Goal: Task Accomplishment & Management: Use online tool/utility

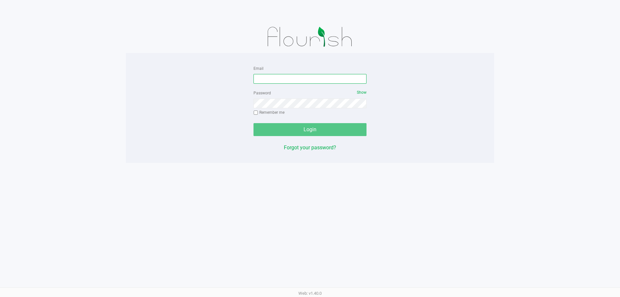
click at [265, 80] on input "Email" at bounding box center [310, 79] width 113 height 10
type input "kricci@liveparallel.com"
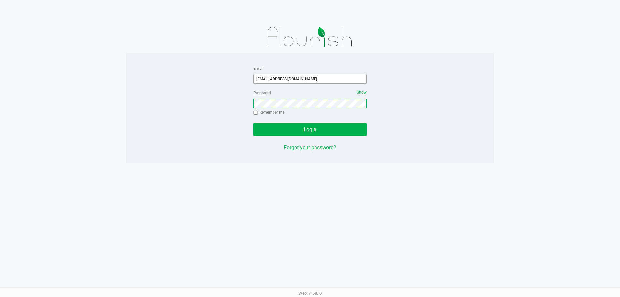
click at [254, 123] on button "Login" at bounding box center [310, 129] width 113 height 13
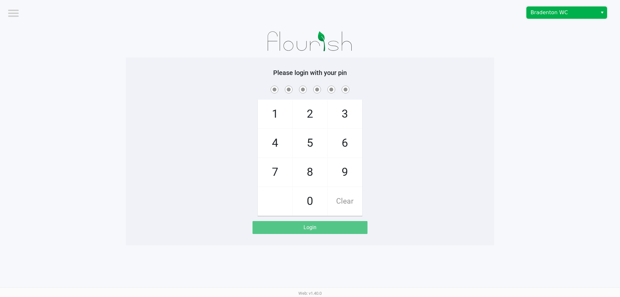
click at [570, 16] on span "Bradenton WC" at bounding box center [562, 13] width 63 height 8
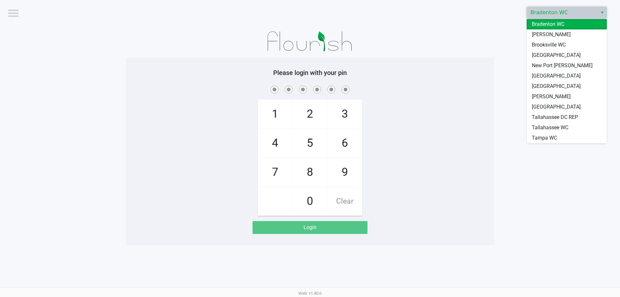
click at [551, 29] on li "Bradenton WC" at bounding box center [567, 24] width 80 height 10
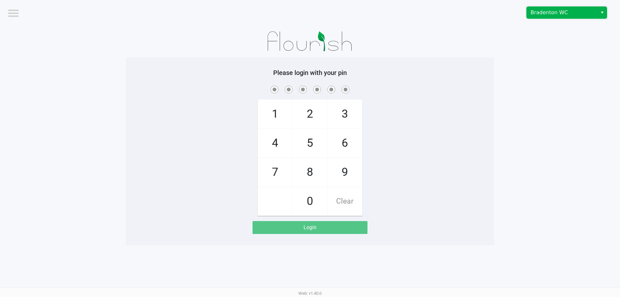
click at [546, 15] on span "Bradenton WC" at bounding box center [562, 13] width 63 height 8
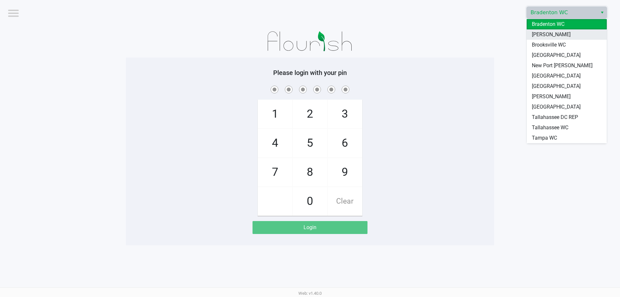
click at [539, 37] on span "[PERSON_NAME]" at bounding box center [551, 35] width 39 height 8
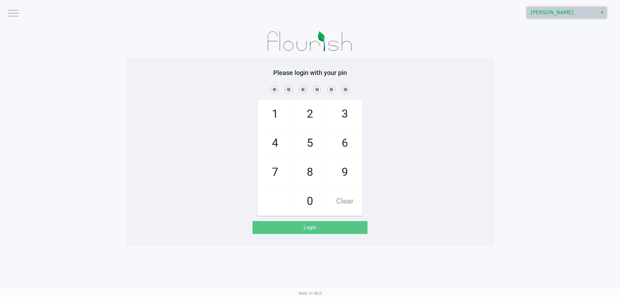
click at [473, 50] on div at bounding box center [310, 41] width 368 height 32
checkbox input "true"
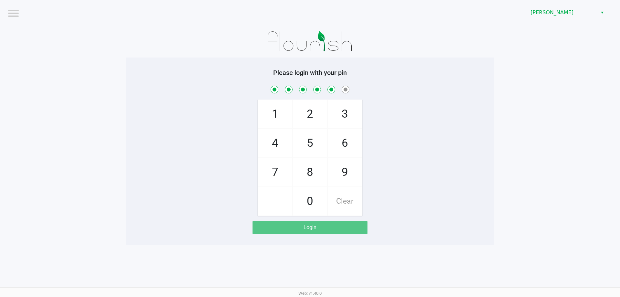
checkbox input "true"
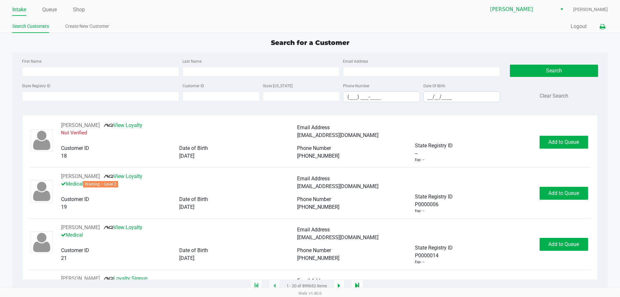
click at [600, 29] on icon at bounding box center [602, 27] width 5 height 5
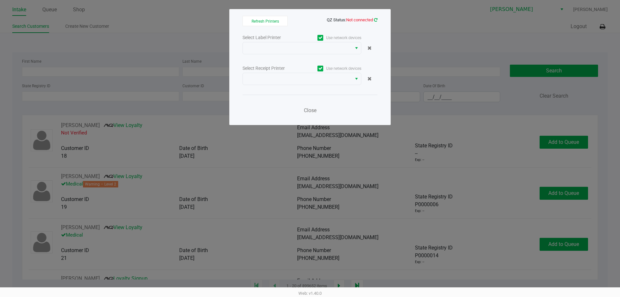
drag, startPoint x: 379, startPoint y: 18, endPoint x: 376, endPoint y: 20, distance: 3.8
click at [377, 19] on div "Refresh Printers QZ Status: Not connected Select Label Printer Use network devi…" at bounding box center [310, 67] width 162 height 116
click at [376, 20] on icon at bounding box center [376, 20] width 4 height 4
click at [316, 110] on span "Close" at bounding box center [310, 110] width 13 height 6
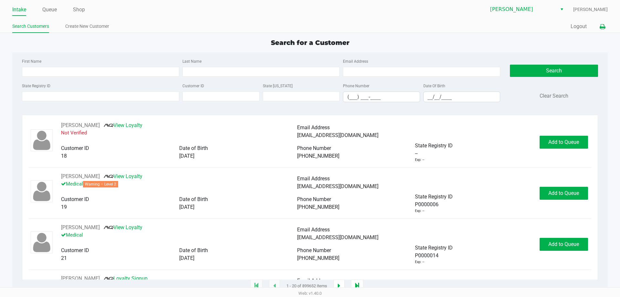
click at [606, 30] on button at bounding box center [603, 27] width 11 height 12
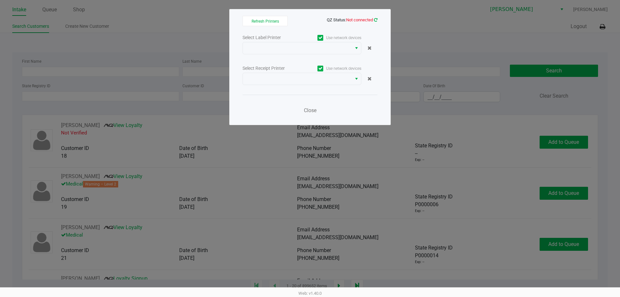
click at [375, 20] on icon at bounding box center [376, 20] width 4 height 4
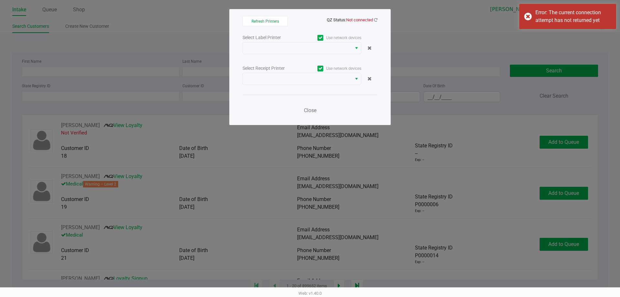
click at [320, 118] on div "Close" at bounding box center [310, 107] width 135 height 24
click at [313, 114] on button "Close" at bounding box center [310, 110] width 19 height 13
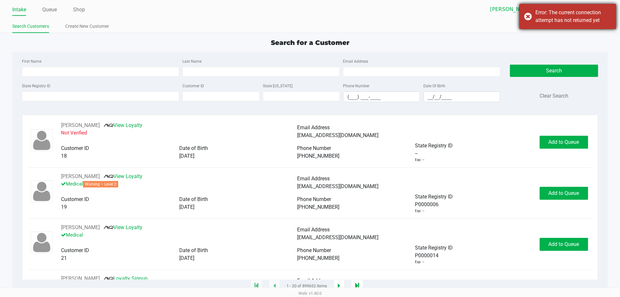
click at [593, 10] on div "Error: The current connection attempt has not returned yet" at bounding box center [574, 17] width 76 height 16
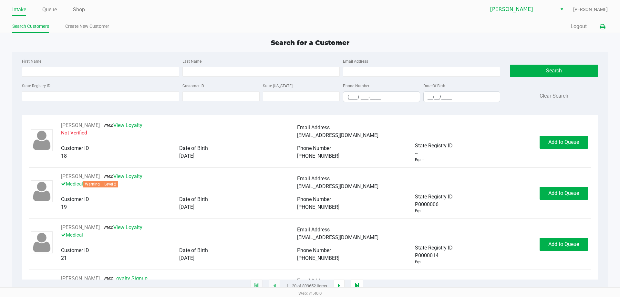
click at [602, 24] on button at bounding box center [603, 27] width 11 height 12
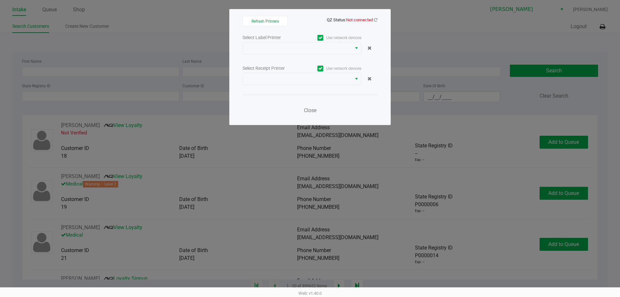
click at [379, 24] on div "Refresh Printers QZ Status: Not connected Select Label Printer Use network devi…" at bounding box center [310, 67] width 162 height 116
click at [378, 20] on div "Refresh Printers QZ Status: Not connected Select Label Printer Use network devi…" at bounding box center [310, 67] width 162 height 116
click at [377, 20] on icon at bounding box center [376, 20] width 4 height 4
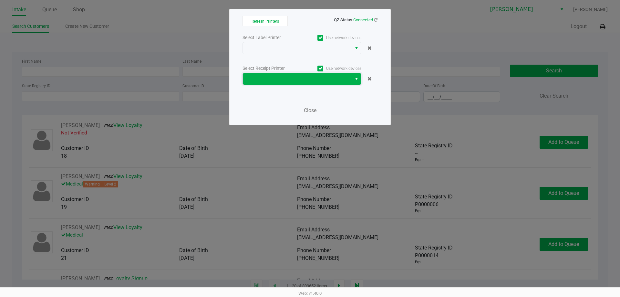
click at [335, 83] on span at bounding box center [297, 79] width 109 height 12
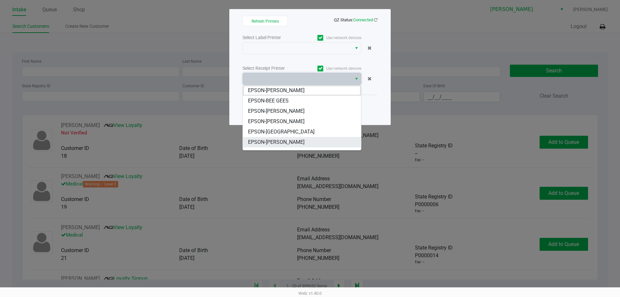
scroll to position [28, 0]
click at [283, 134] on span "EPSON-DWIGHT YOAKAM" at bounding box center [276, 135] width 57 height 8
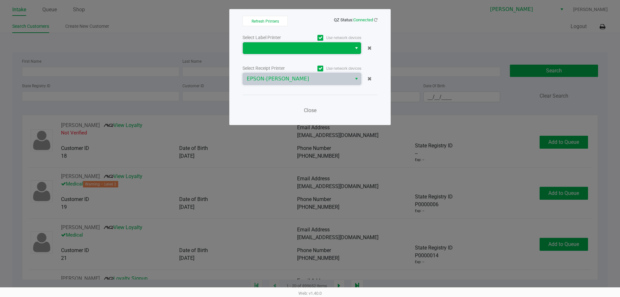
click at [300, 44] on span at bounding box center [297, 48] width 109 height 12
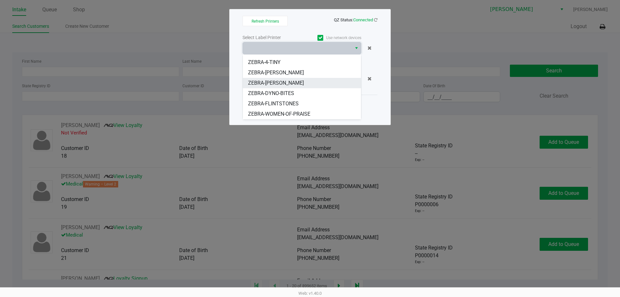
click at [287, 79] on span "ZEBRA-DWIGHT-YOAKAM" at bounding box center [276, 83] width 56 height 8
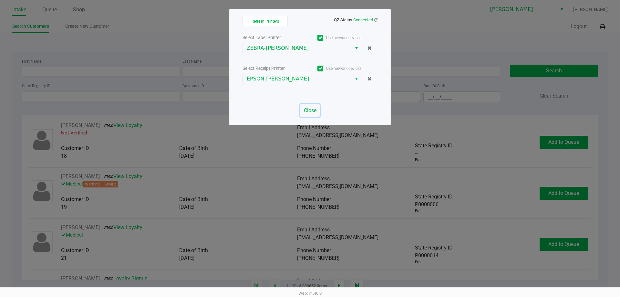
click at [309, 112] on span "Close" at bounding box center [310, 110] width 13 height 6
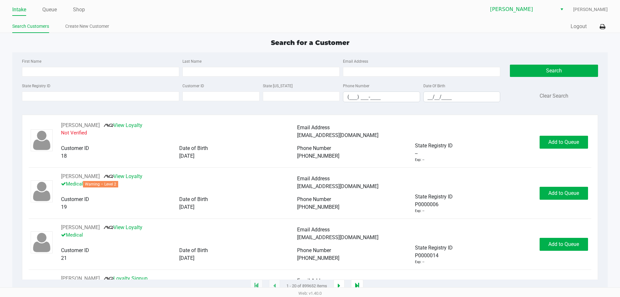
click at [180, 43] on div "Search for a Customer" at bounding box center [309, 43] width 605 height 10
click at [602, 26] on icon at bounding box center [602, 27] width 5 height 5
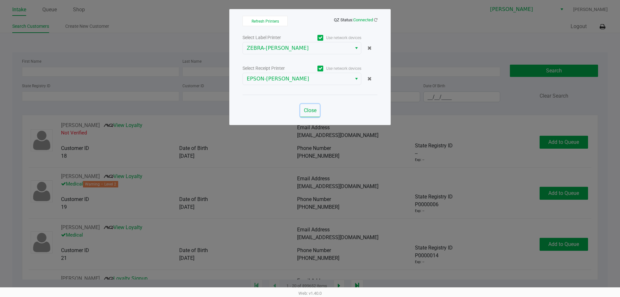
click at [313, 108] on span "Close" at bounding box center [310, 110] width 13 height 6
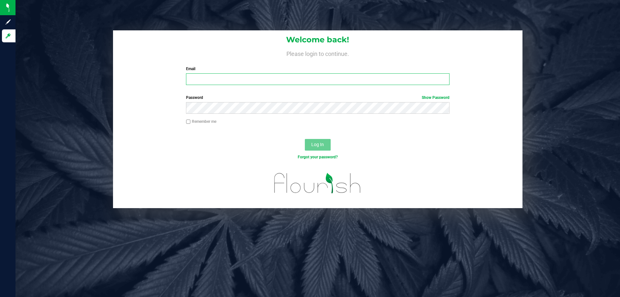
click at [211, 81] on input "Email" at bounding box center [317, 79] width 263 height 12
type input "[EMAIL_ADDRESS][DOMAIN_NAME]"
click at [305, 139] on button "Log In" at bounding box center [318, 145] width 26 height 12
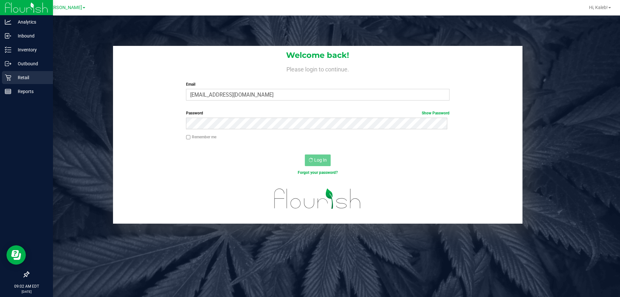
click at [14, 77] on p "Retail" at bounding box center [30, 78] width 39 height 8
